Goal: Task Accomplishment & Management: Use online tool/utility

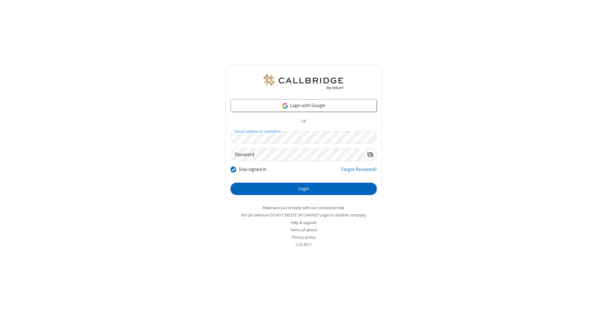
click at [303, 189] on button "Login" at bounding box center [303, 189] width 146 height 13
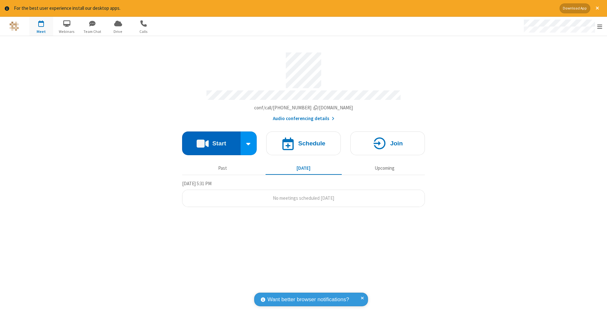
click at [211, 140] on button "Start" at bounding box center [211, 143] width 58 height 24
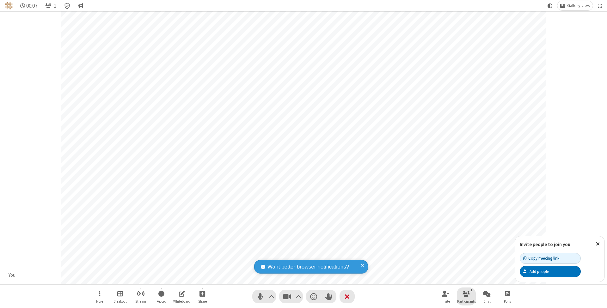
click at [466, 301] on span "Participants" at bounding box center [466, 302] width 19 height 4
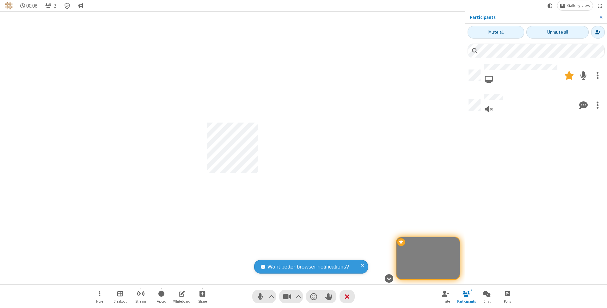
click at [600, 17] on span "Close sidebar" at bounding box center [600, 17] width 3 height 5
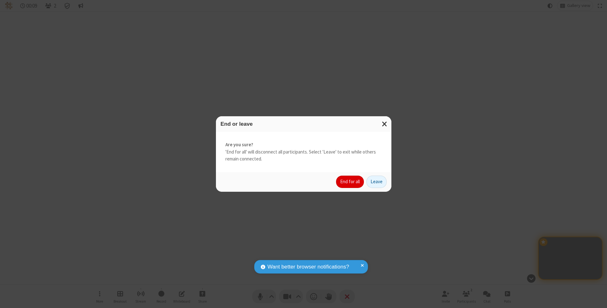
click at [350, 181] on button "End for all" at bounding box center [350, 182] width 28 height 13
